Goal: Task Accomplishment & Management: Manage account settings

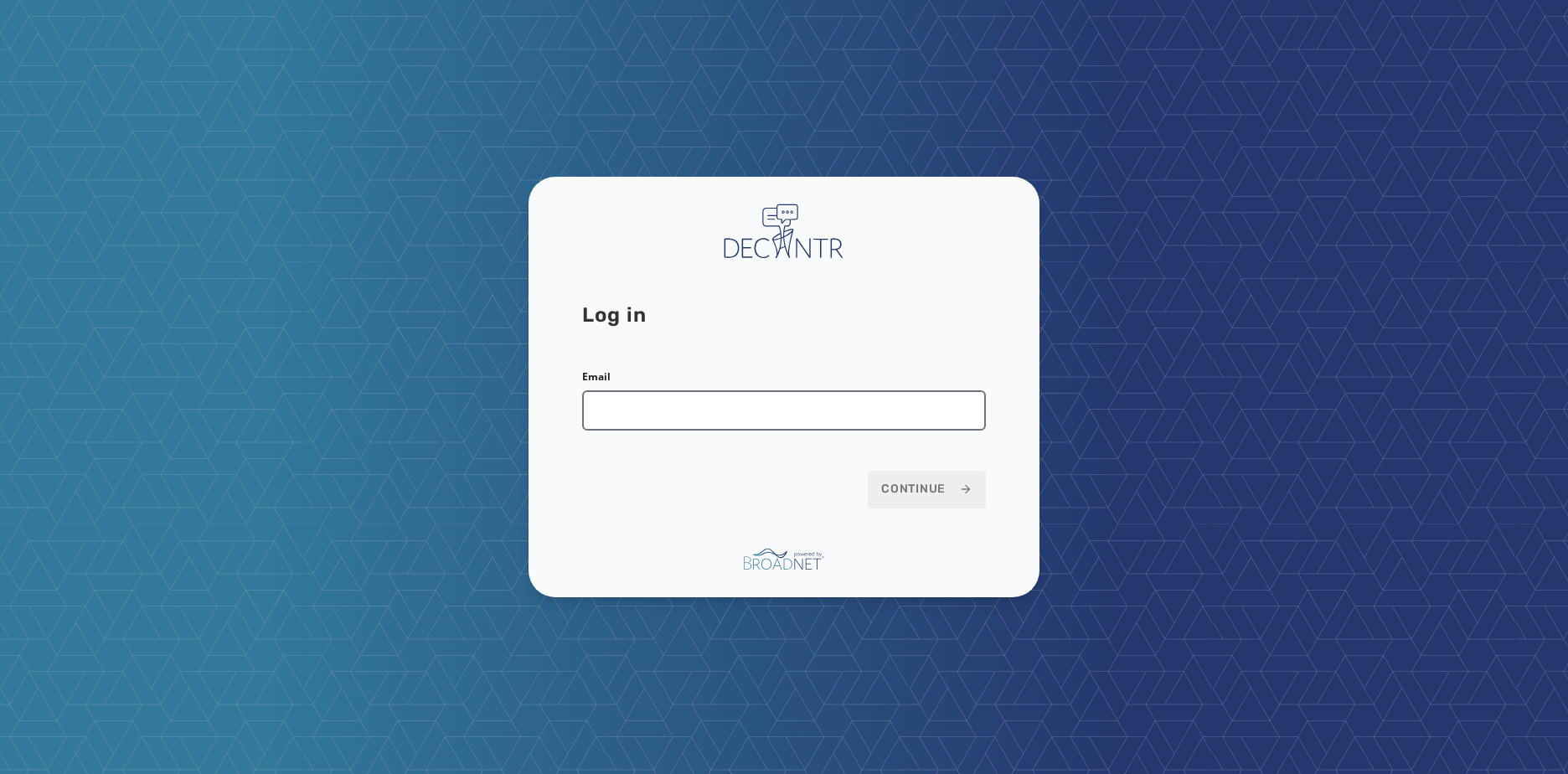
click at [677, 407] on input "Email" at bounding box center [784, 410] width 403 height 40
type input "**********"
click at [868, 471] on button "Continue" at bounding box center [927, 489] width 118 height 37
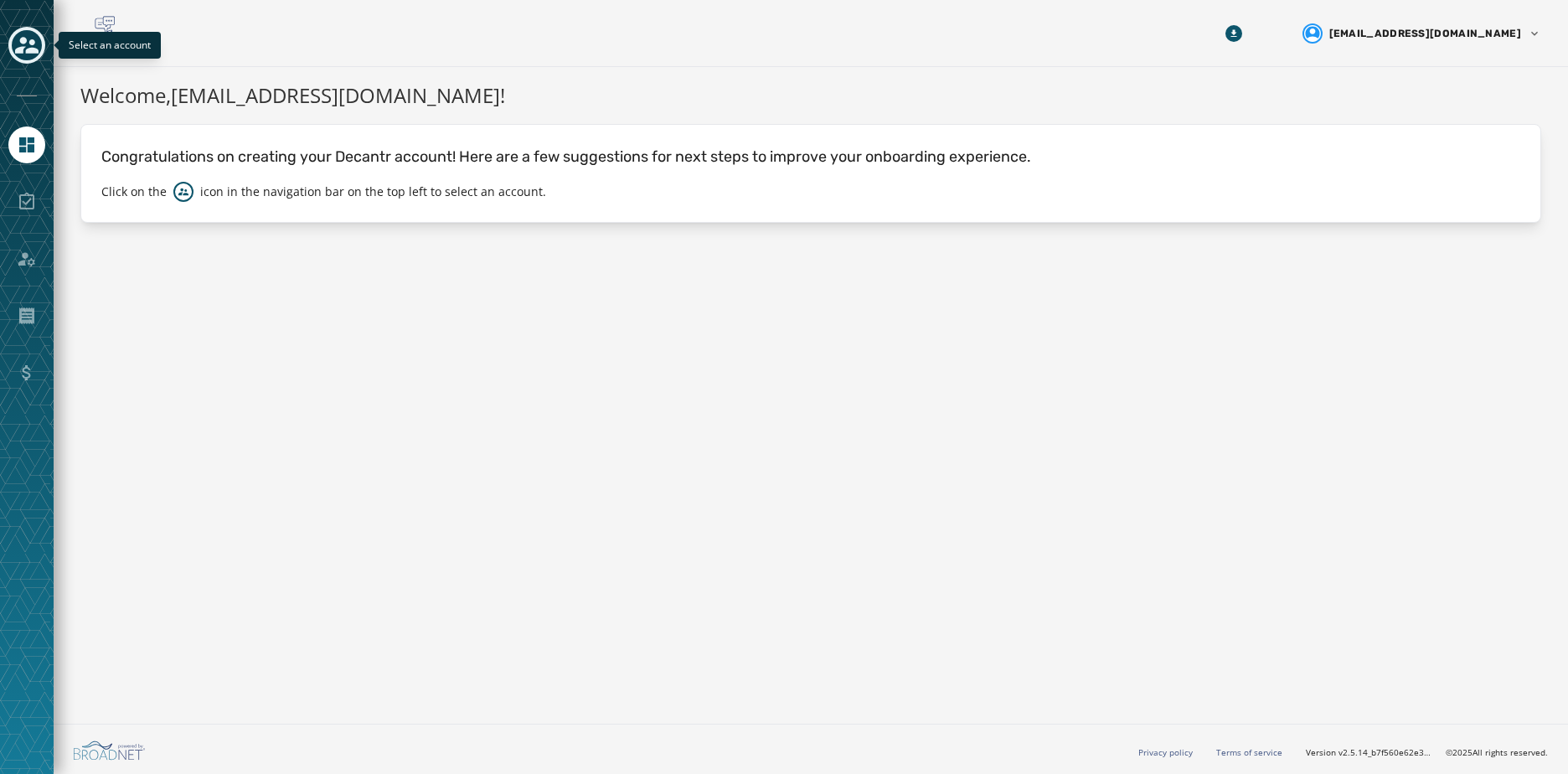
click at [23, 45] on icon "Toggle account select drawer" at bounding box center [27, 45] width 24 height 24
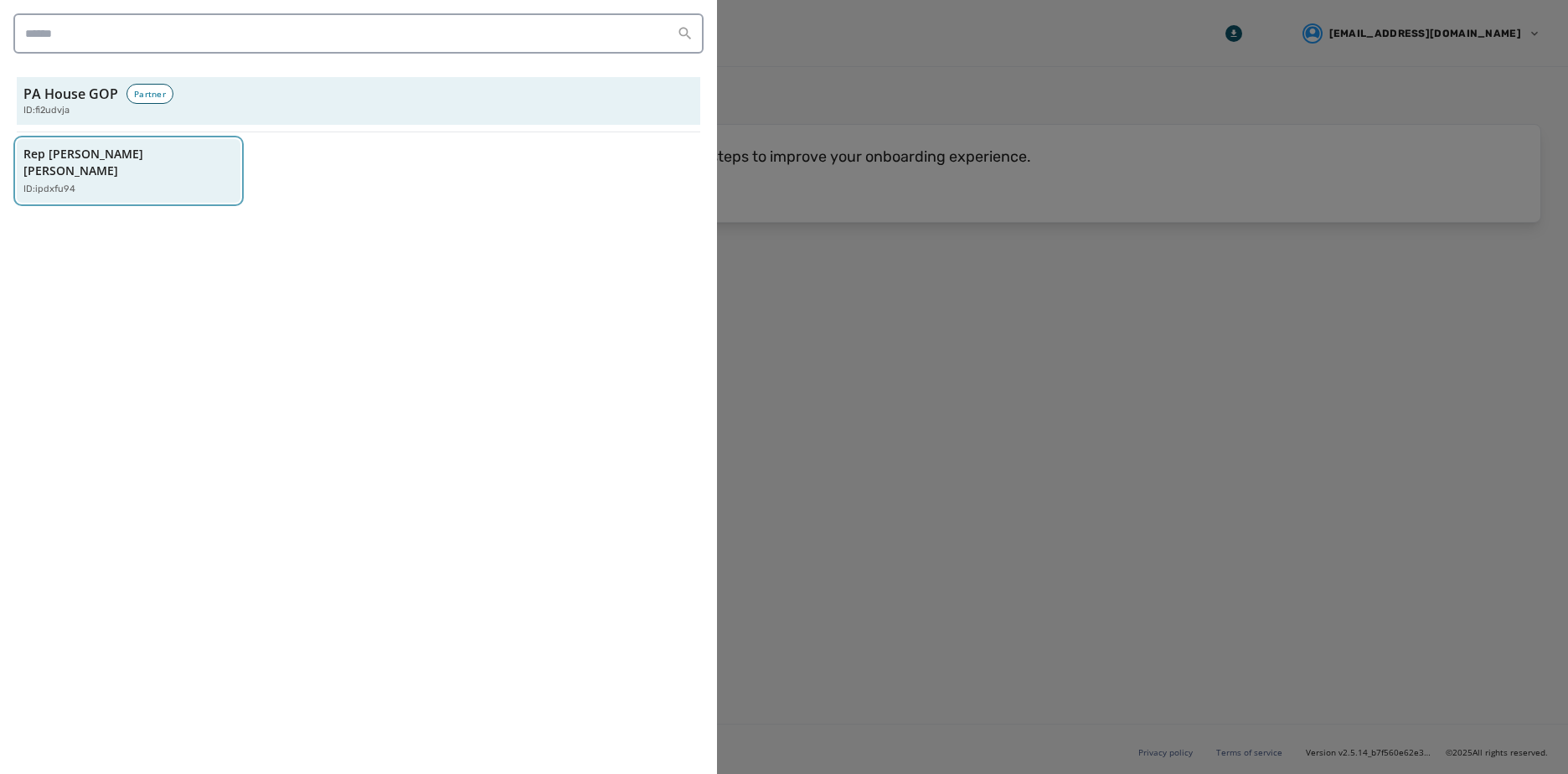
click at [60, 183] on p "ID: ipdxfu94" at bounding box center [49, 189] width 52 height 14
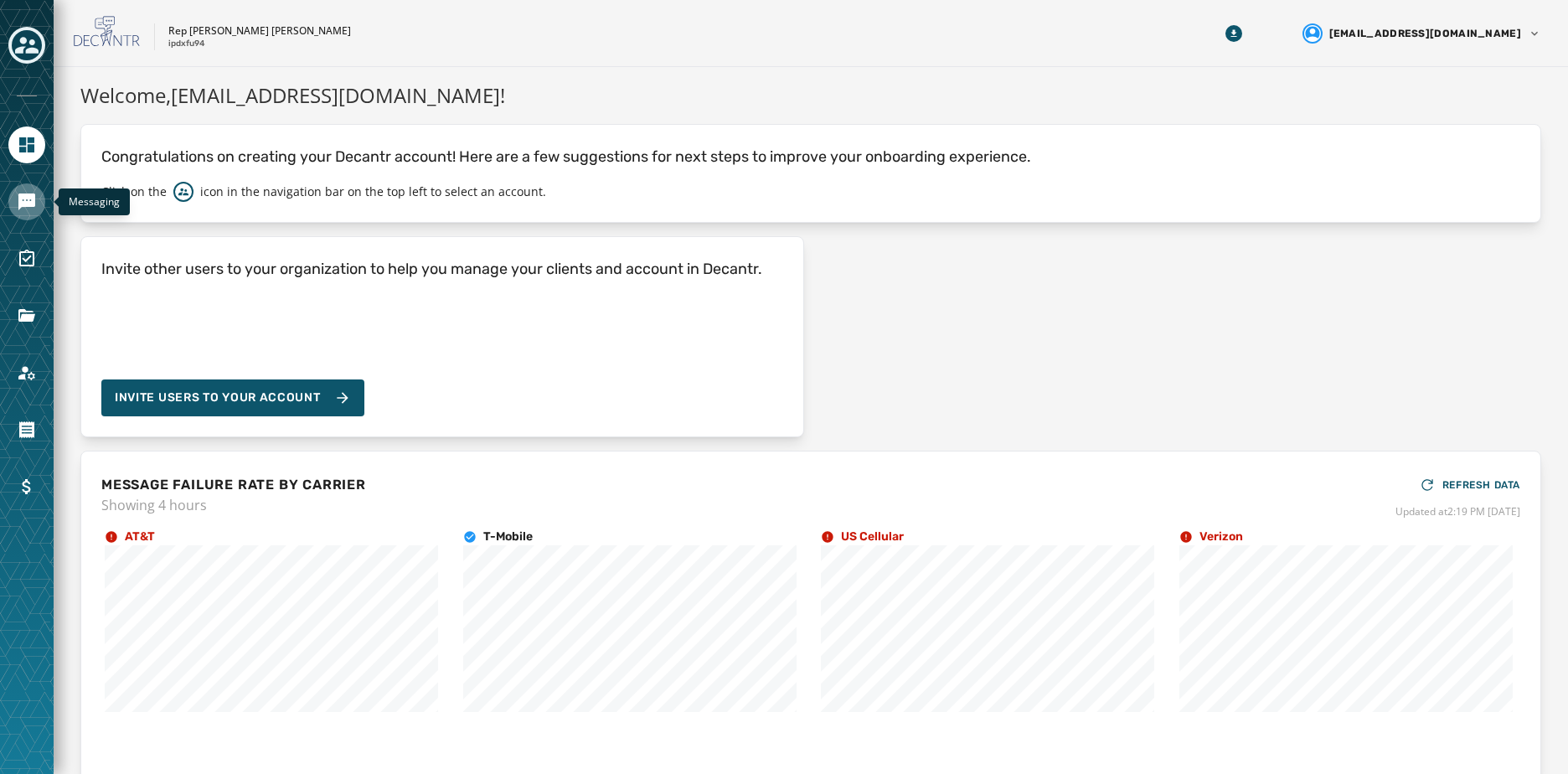
click at [20, 206] on icon "Navigate to Messaging" at bounding box center [27, 202] width 17 height 17
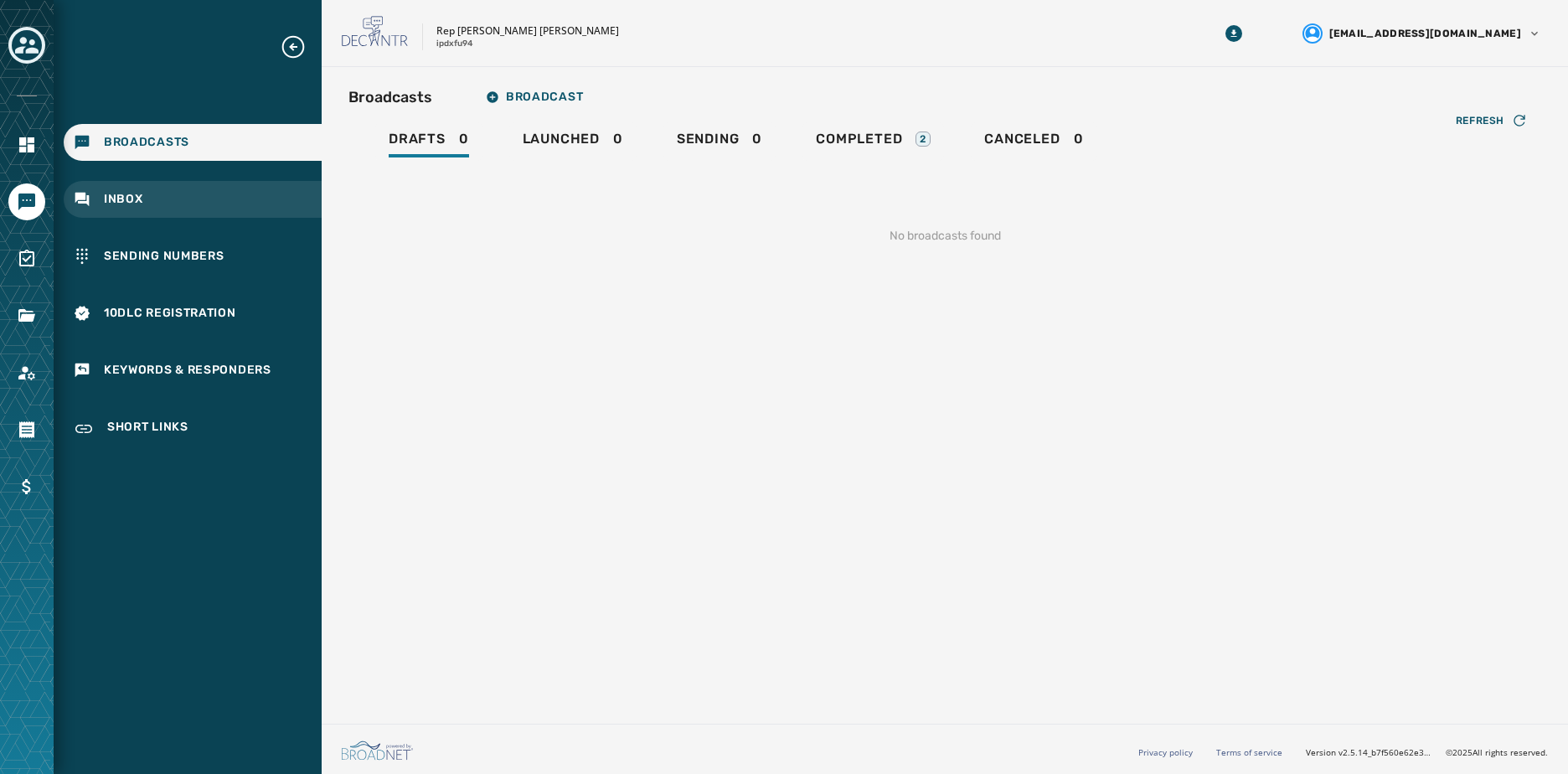
click at [173, 191] on div "Inbox" at bounding box center [192, 199] width 258 height 37
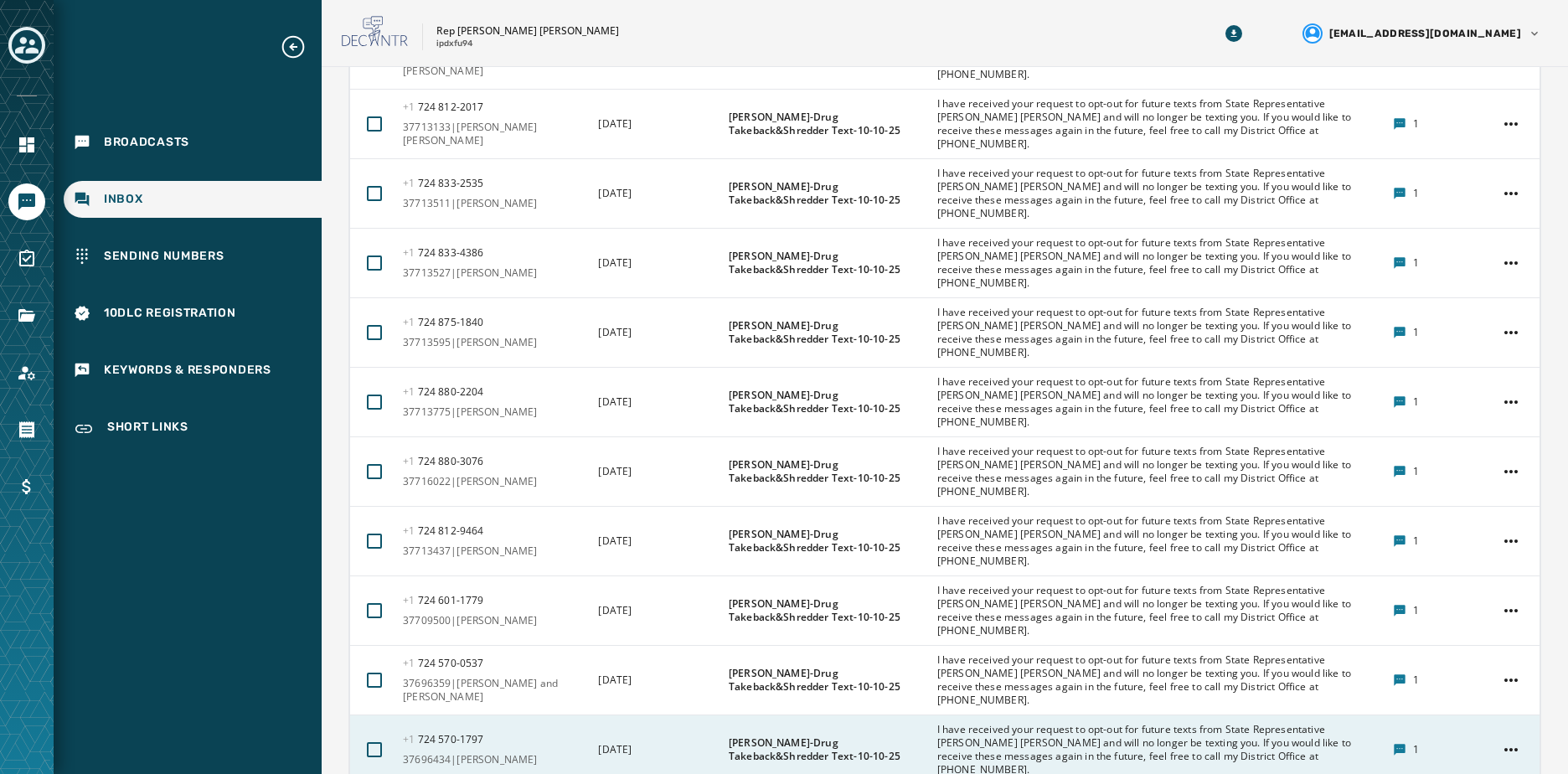
scroll to position [3771, 0]
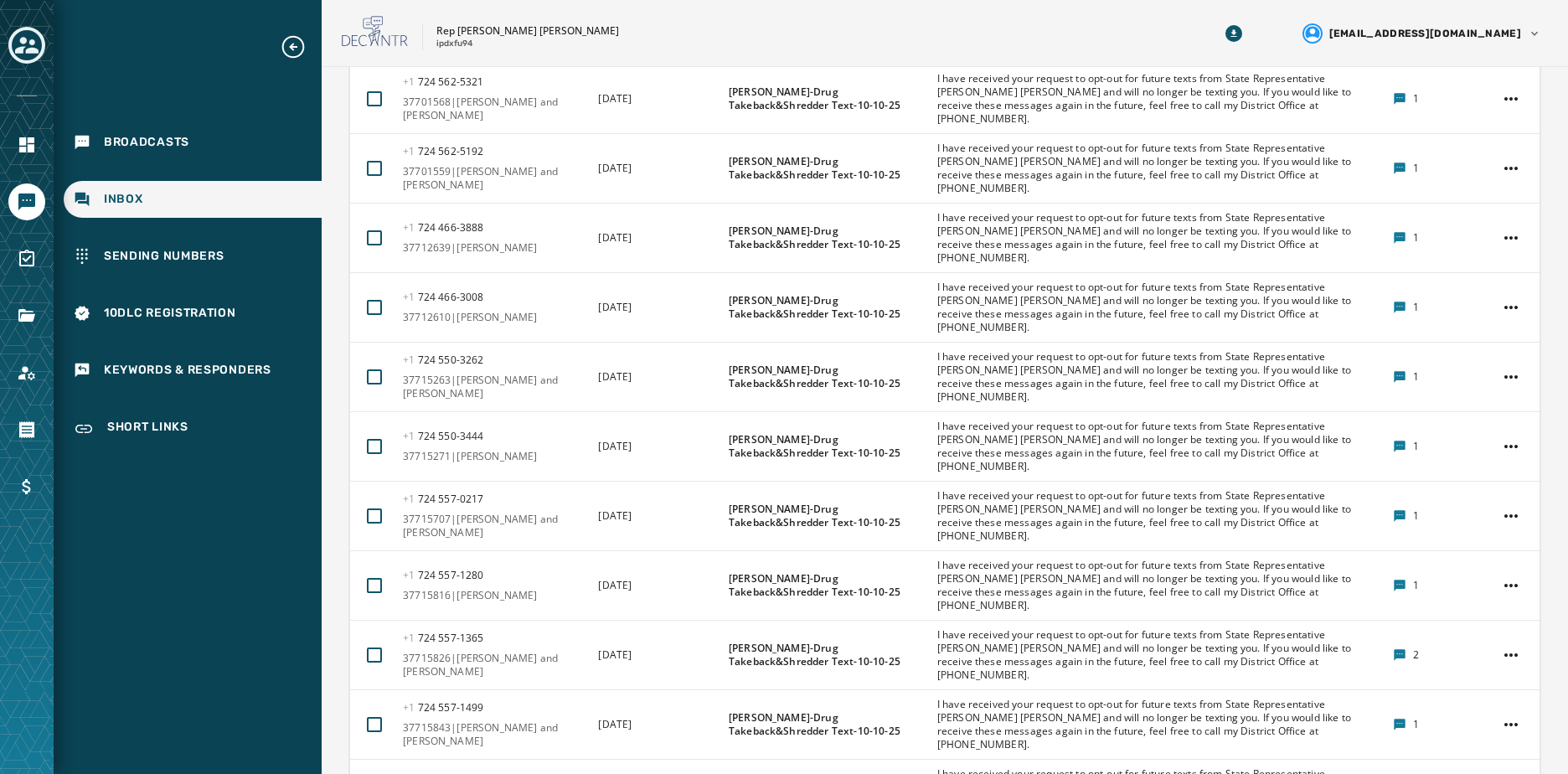
scroll to position [1676, 0]
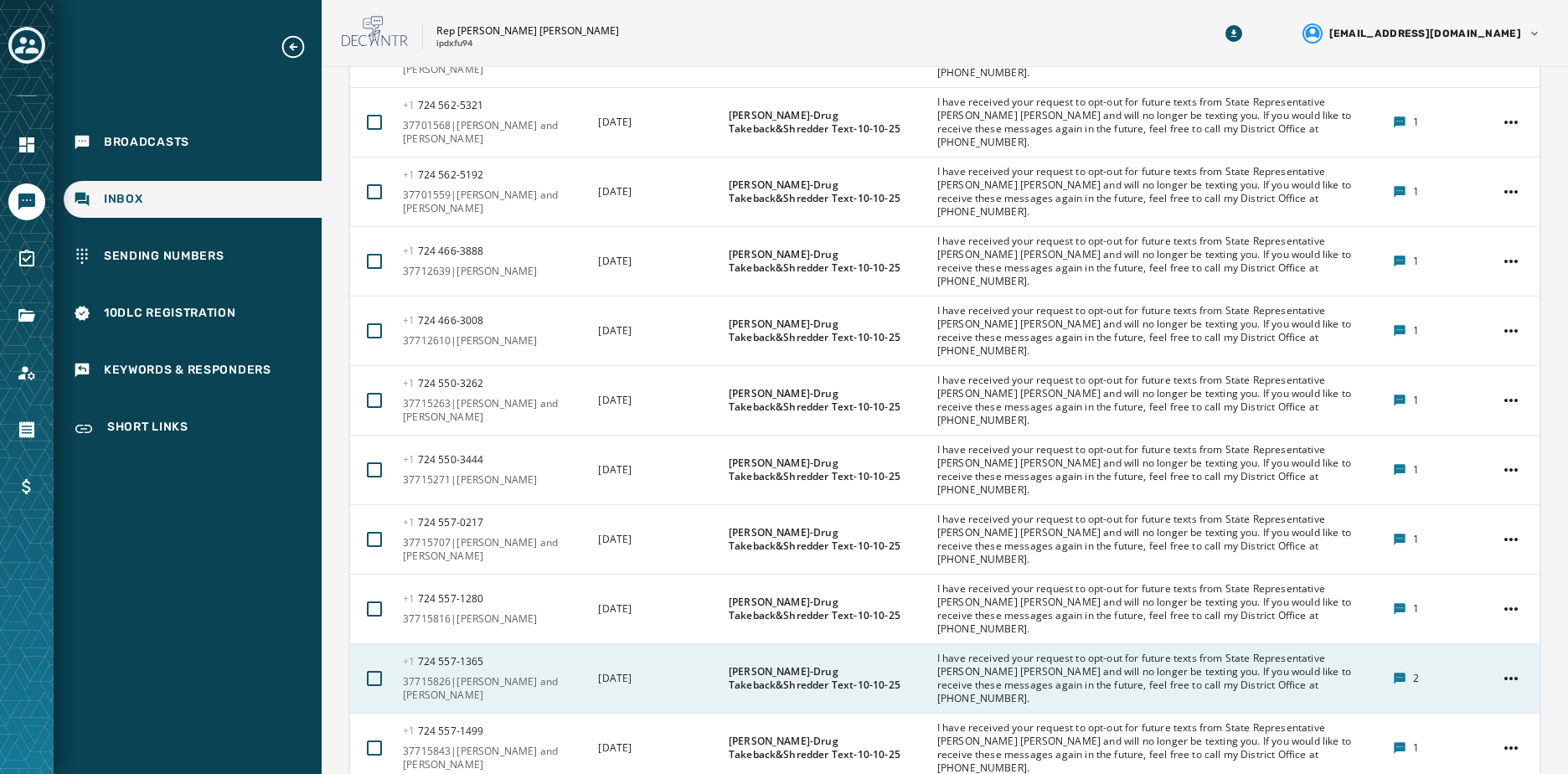
click at [1393, 672] on icon at bounding box center [1400, 679] width 13 height 13
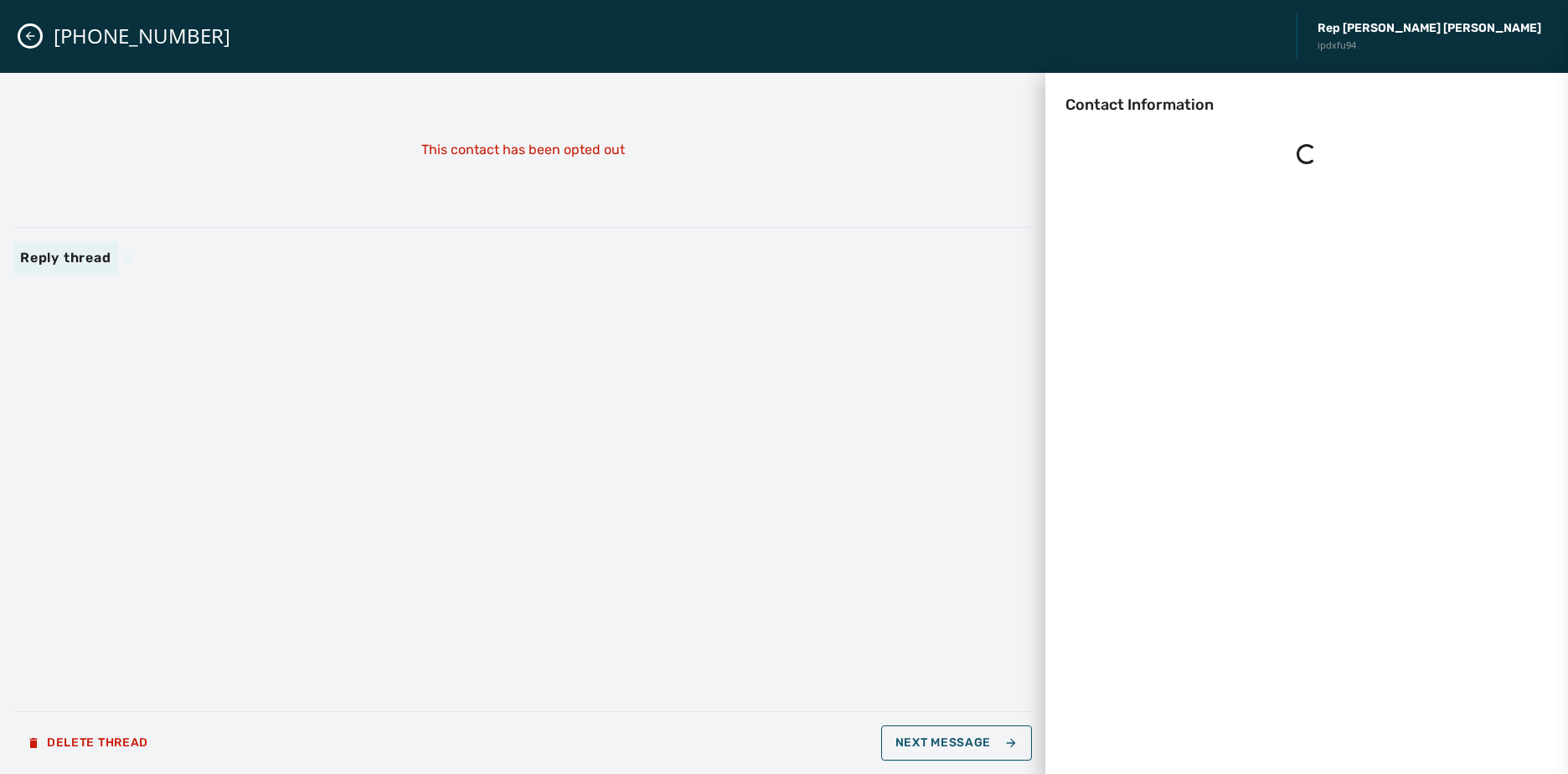
scroll to position [0, 0]
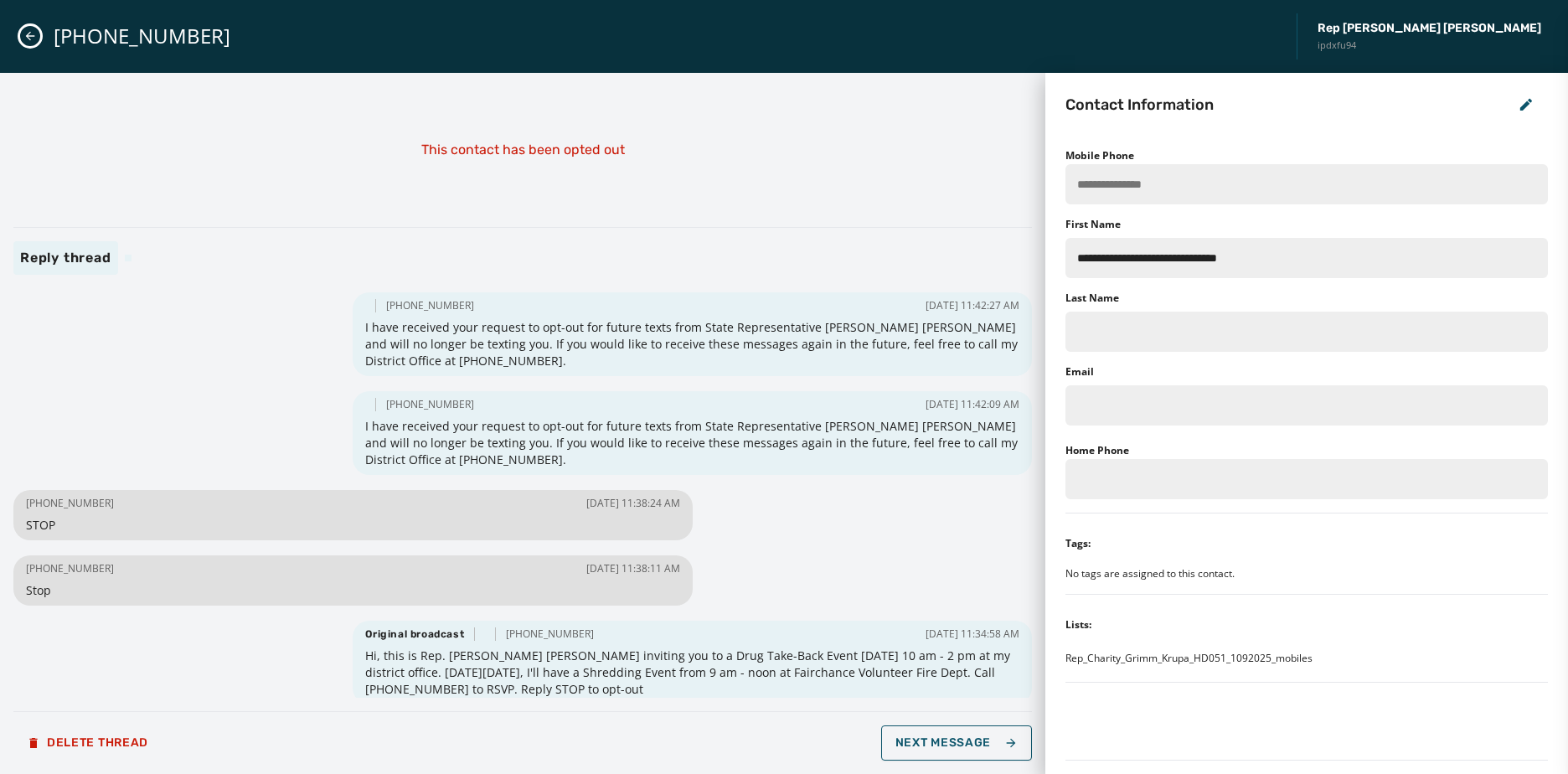
click at [30, 40] on icon "Close admin drawer" at bounding box center [30, 36] width 10 height 10
